Goal: Task Accomplishment & Management: Use online tool/utility

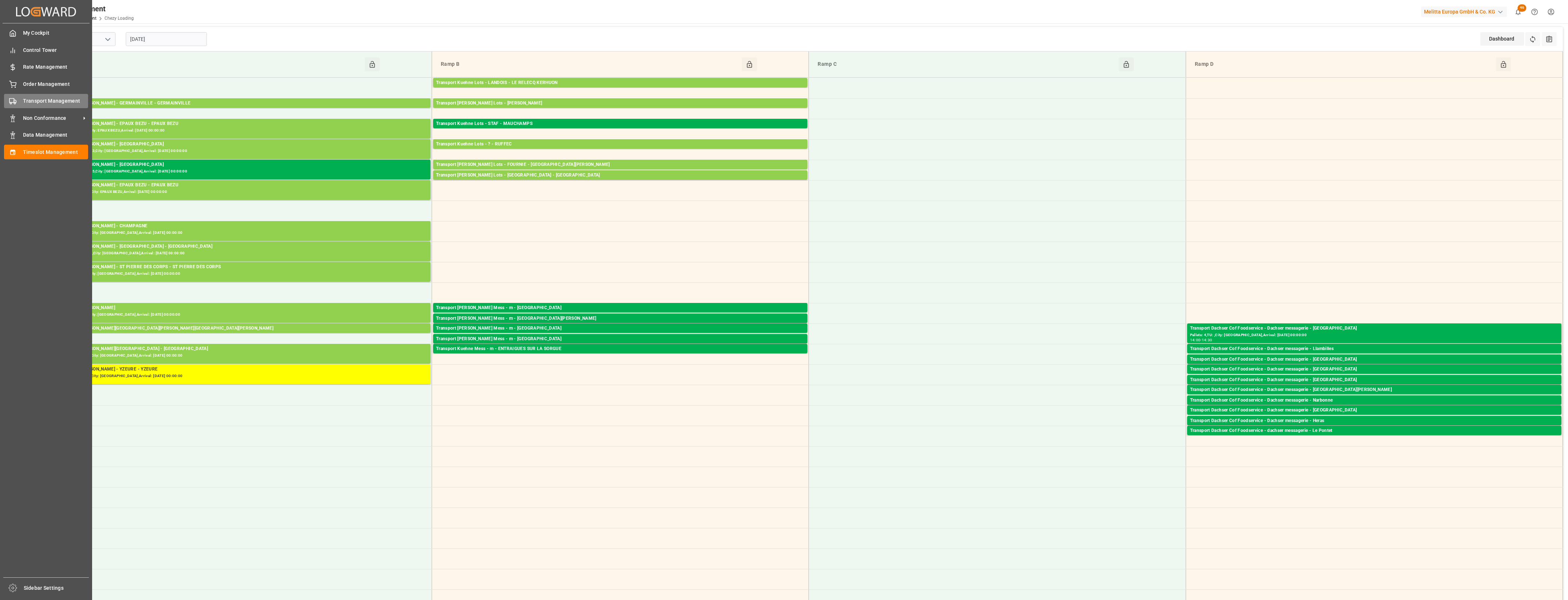
click at [27, 98] on span "Transport Management" at bounding box center [55, 101] width 65 height 8
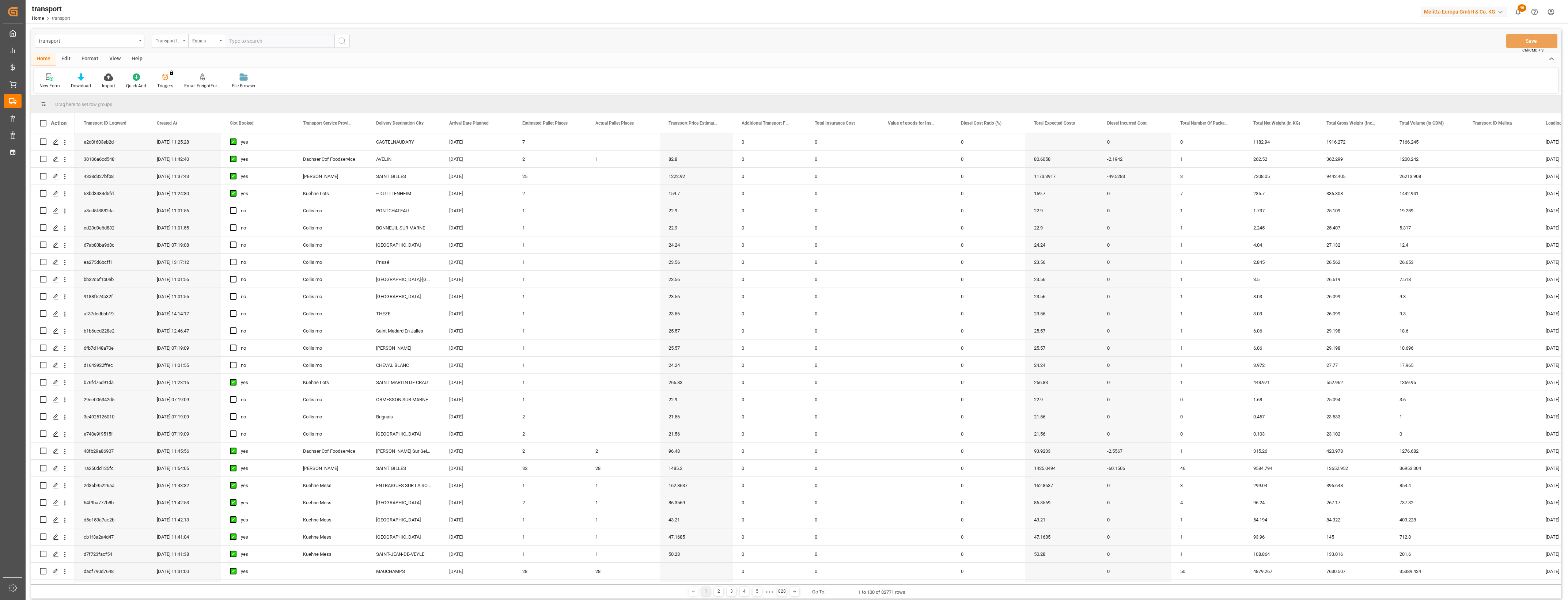
click at [183, 41] on icon "open menu" at bounding box center [184, 40] width 3 height 1
click at [187, 37] on div "Transport ID Logward" at bounding box center [170, 41] width 37 height 14
click at [181, 40] on div "Transport ID Logward" at bounding box center [170, 41] width 37 height 14
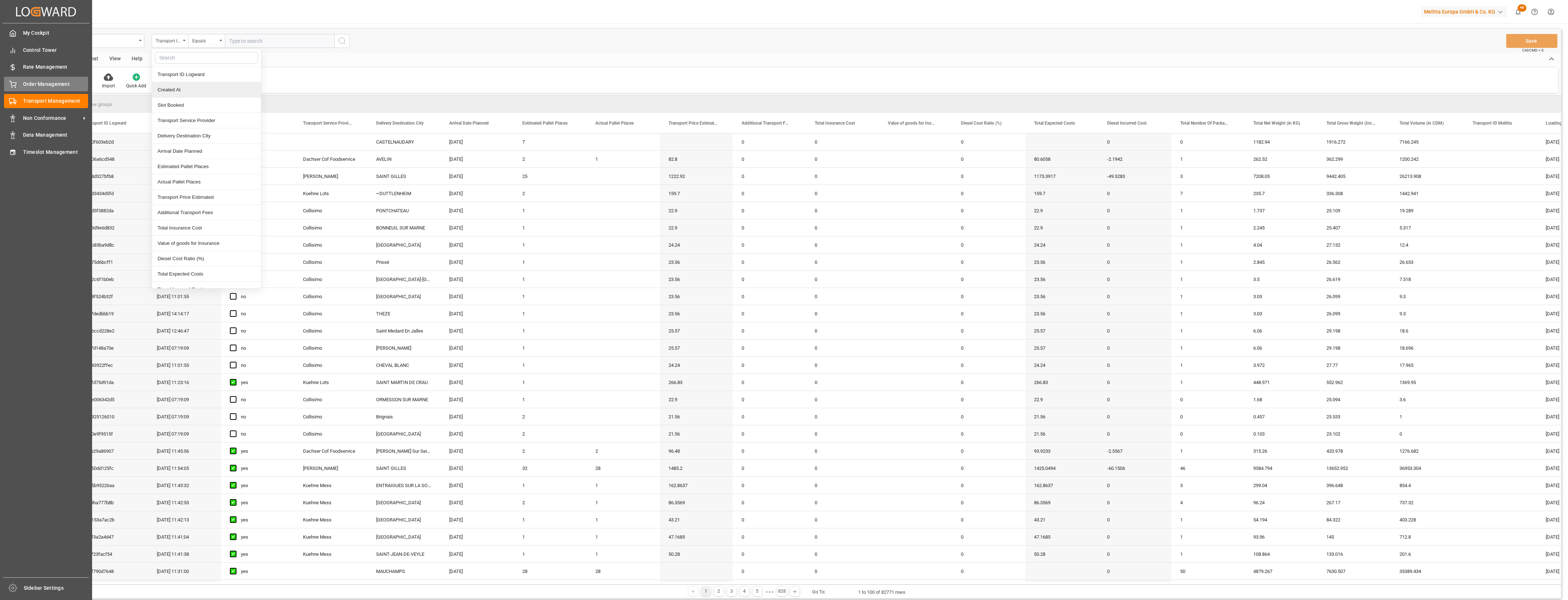
click at [21, 85] on div "Order Management Order Management" at bounding box center [46, 83] width 84 height 14
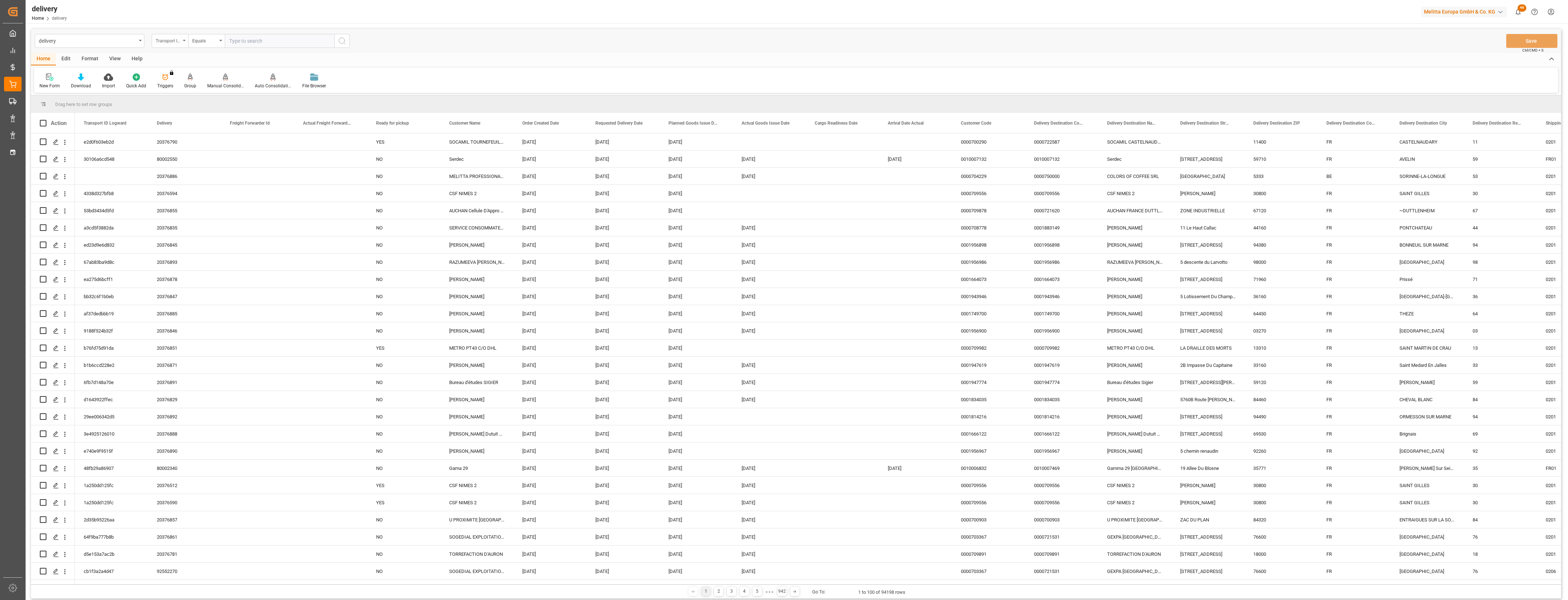
click at [183, 40] on icon "open menu" at bounding box center [184, 40] width 3 height 1
click at [180, 89] on div "Delivery" at bounding box center [206, 89] width 109 height 15
click at [267, 43] on input "text" at bounding box center [279, 41] width 110 height 14
paste input "20375818"
type input "20375818"
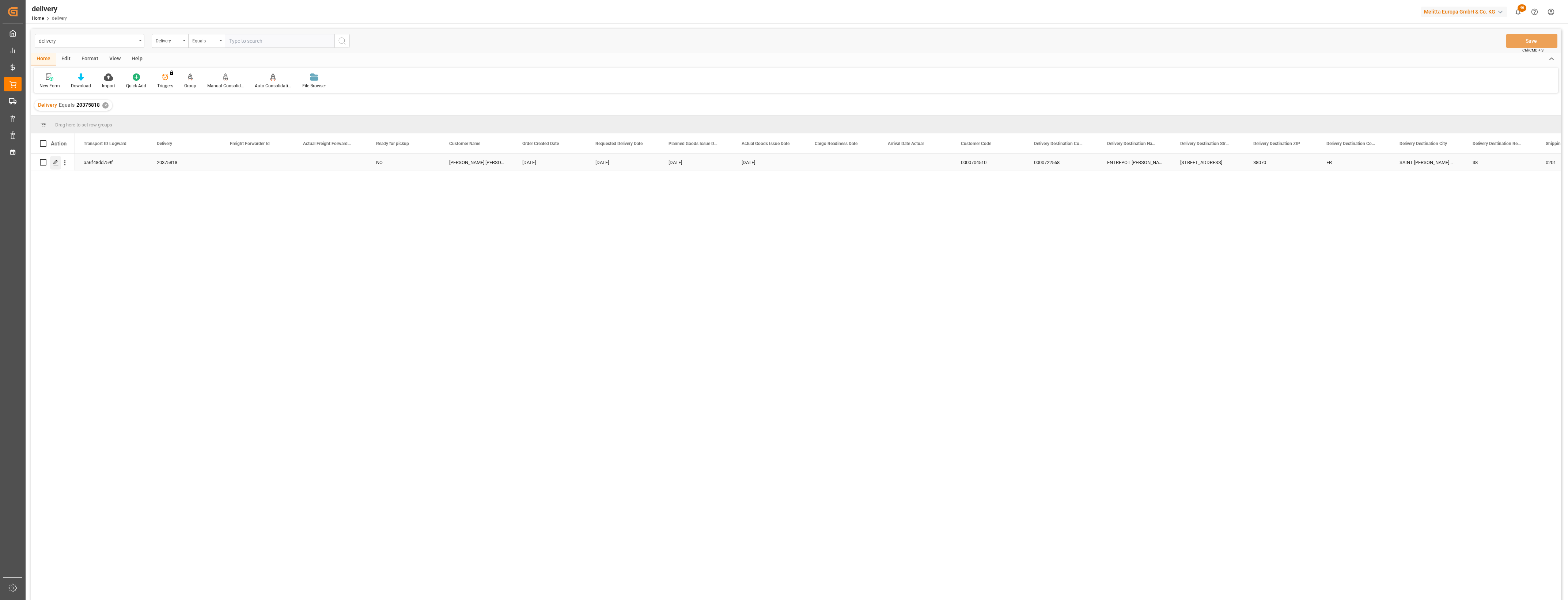
click at [57, 164] on icon "Press SPACE to select this row." at bounding box center [56, 162] width 6 height 6
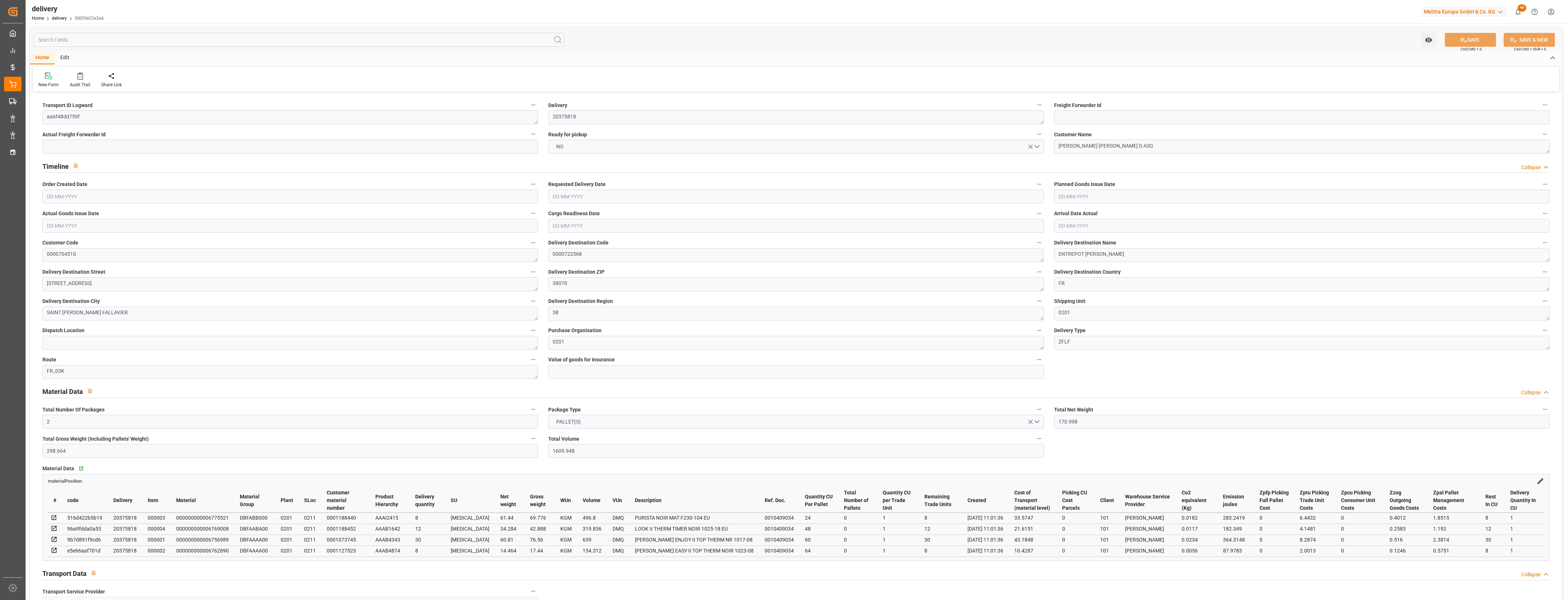
type input "2"
type input "170.998"
type input "298.664"
type input "1609.948"
type input "58"
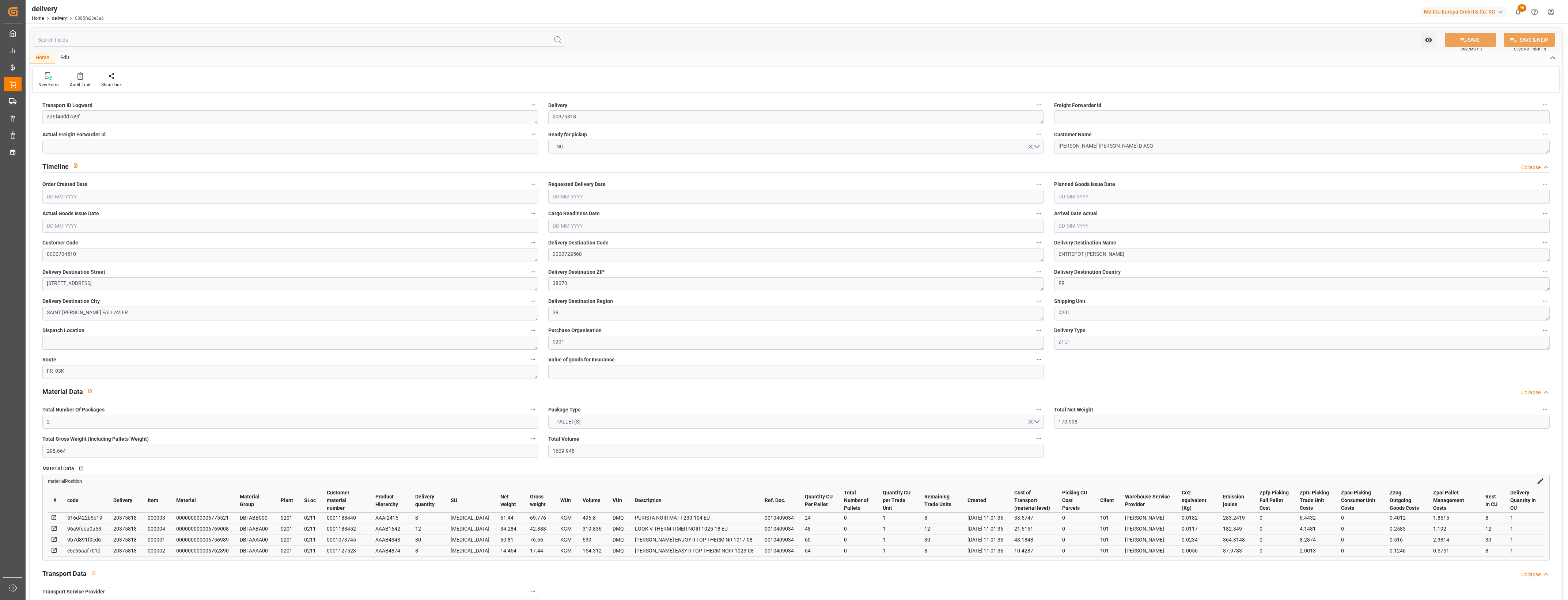
type input "4"
type input "0"
type input "2"
type input "0.6667"
type input "0"
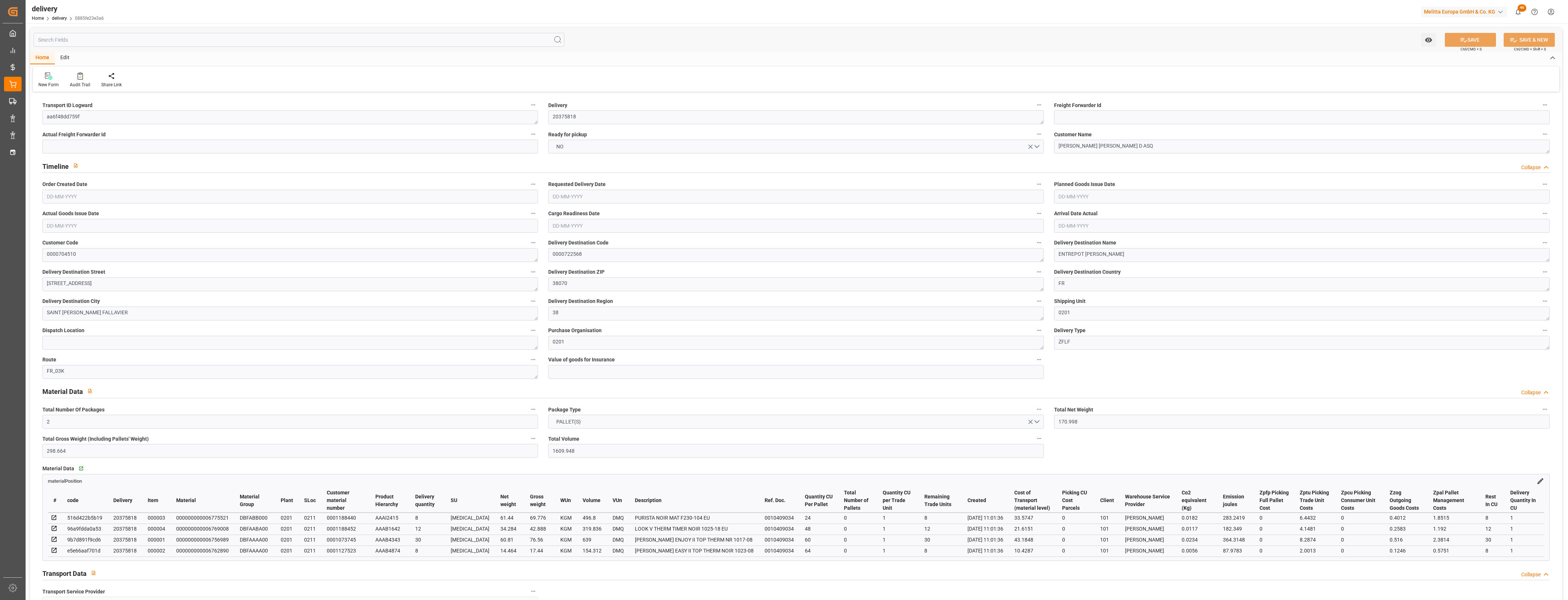
type input "0"
type input "108.8033"
type input "0"
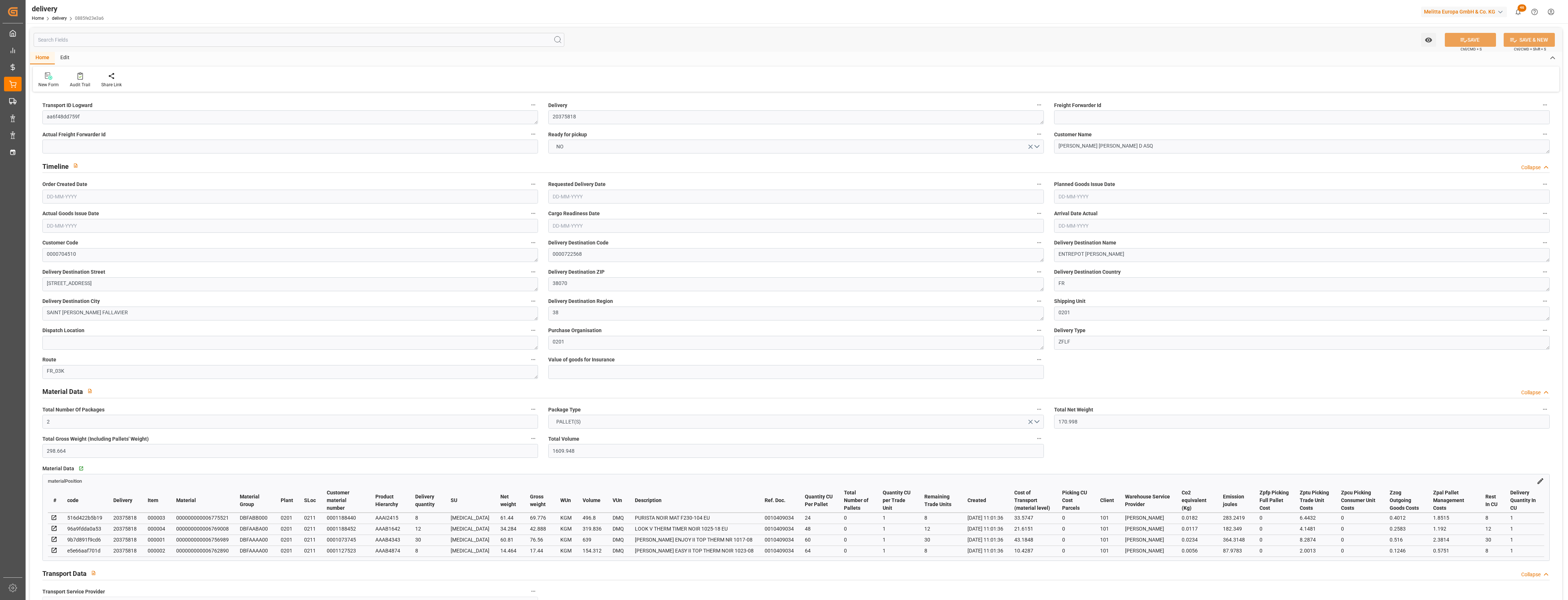
type input "20.88"
type input "1.5"
type input "1.3"
type input "0"
type input "6"
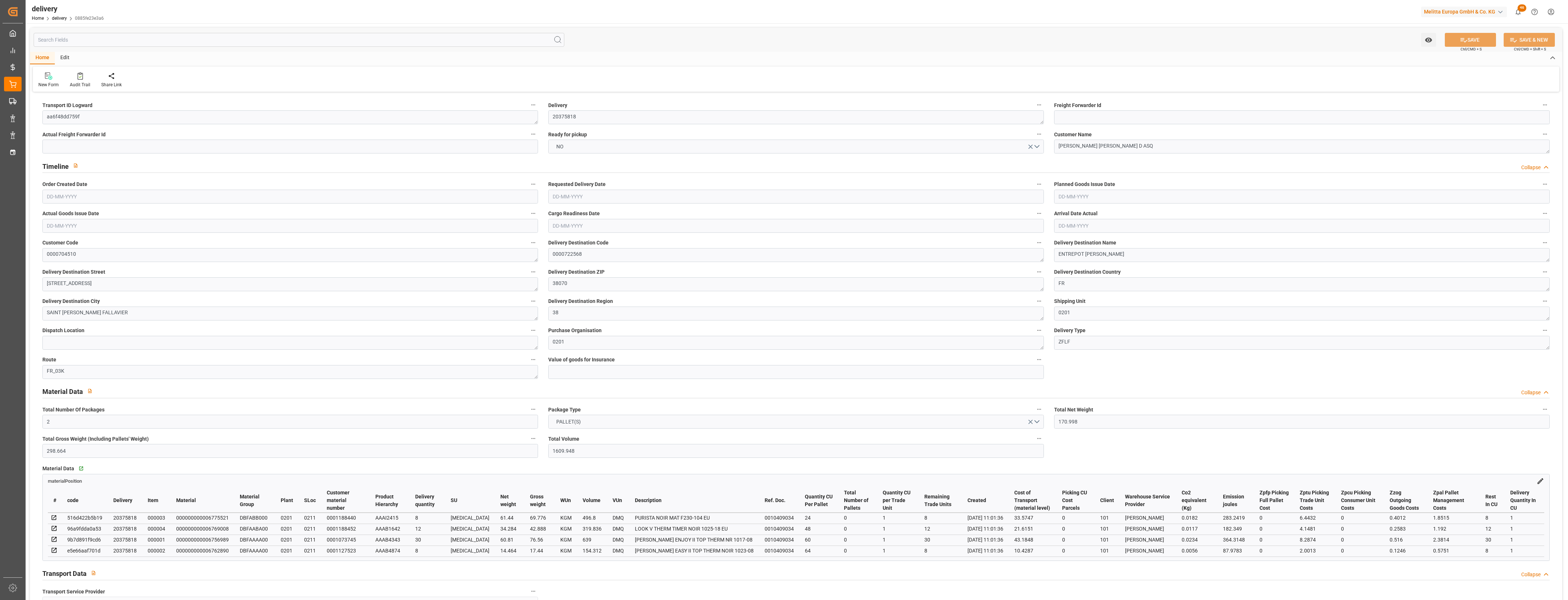
type input "206.664"
type input "101"
type input "917.884"
type input "0.0589"
type input "0"
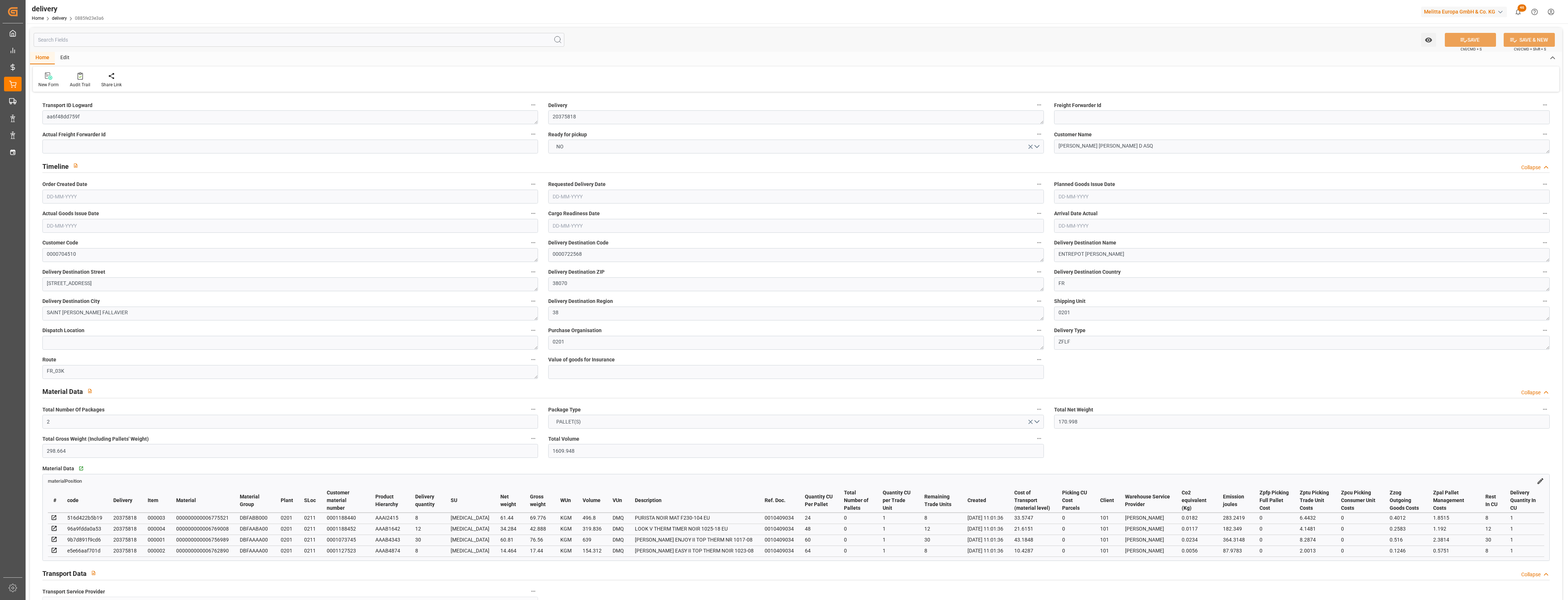
type input "[DATE]"
type input "[DATE] 11:01"
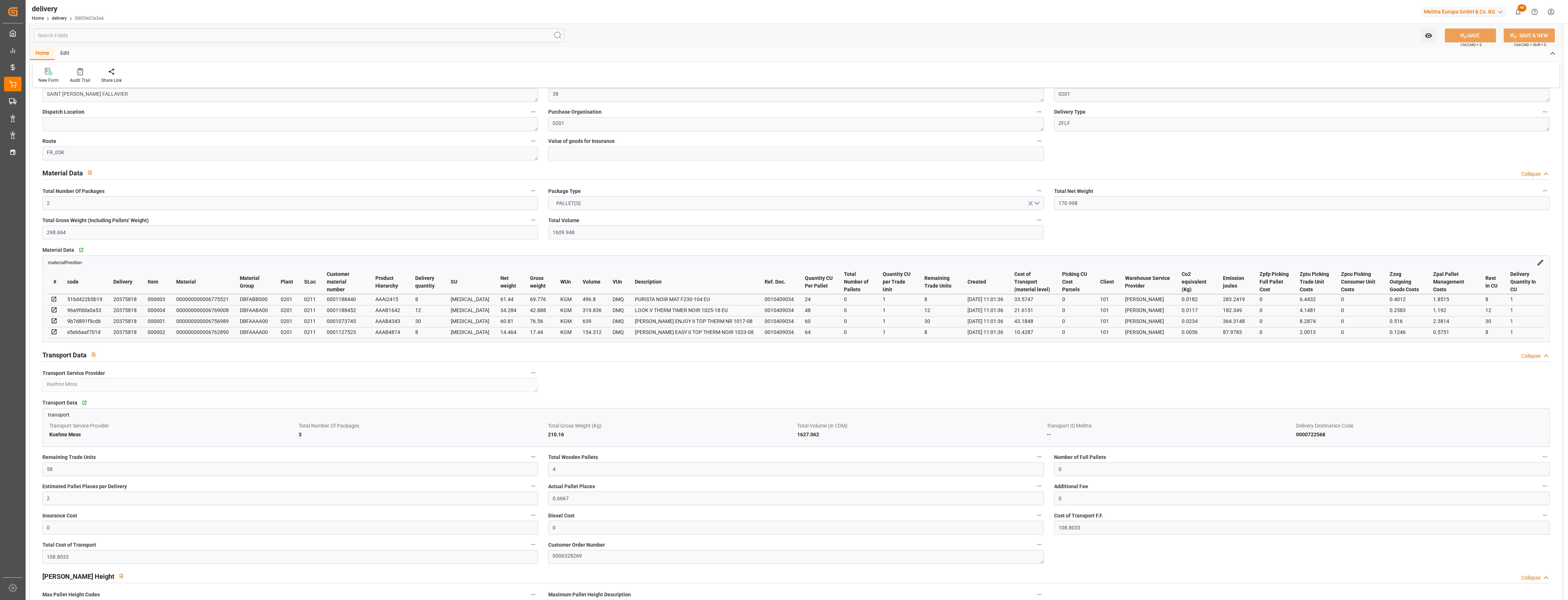
scroll to position [137, 0]
